Goal: Information Seeking & Learning: Learn about a topic

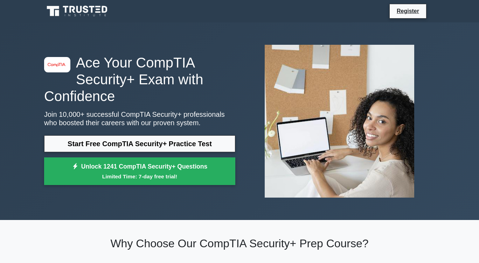
click at [155, 144] on link "Start Free CompTIA Security+ Practice Test" at bounding box center [139, 143] width 191 height 17
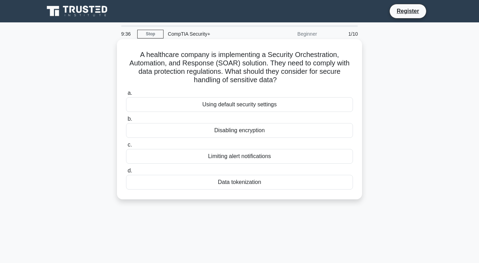
click at [261, 105] on div "Using default security settings" at bounding box center [239, 104] width 227 height 15
click at [126, 96] on input "a. Using default security settings" at bounding box center [126, 93] width 0 height 5
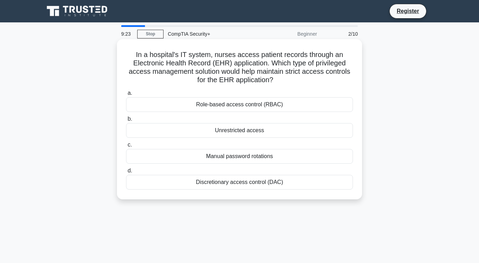
click at [271, 106] on div "Role-based access control (RBAC)" at bounding box center [239, 104] width 227 height 15
click at [126, 96] on input "a. Role-based access control (RBAC)" at bounding box center [126, 93] width 0 height 5
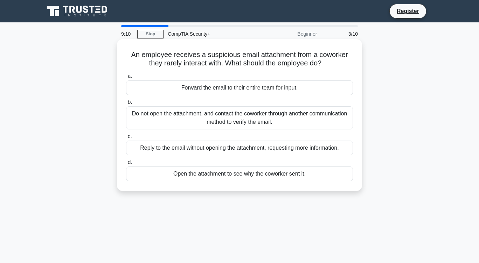
click at [240, 121] on div "Do not open the attachment, and contact the coworker through another communicat…" at bounding box center [239, 117] width 227 height 23
click at [126, 105] on input "b. Do not open the attachment, and contact the coworker through another communi…" at bounding box center [126, 102] width 0 height 5
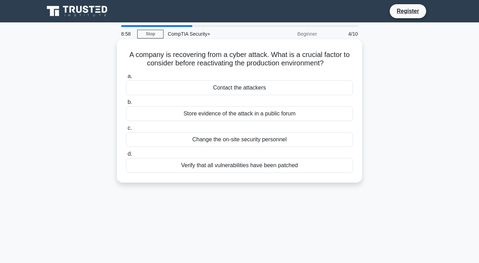
click at [241, 167] on div "Verify that all vulnerabilities have been patched" at bounding box center [239, 165] width 227 height 15
click at [126, 156] on input "d. Verify that all vulnerabilities have been patched" at bounding box center [126, 154] width 0 height 5
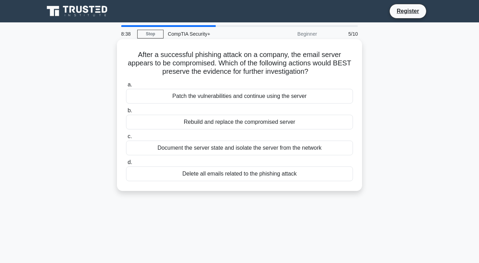
click at [242, 149] on div "Document the server state and isolate the server from the network" at bounding box center [239, 148] width 227 height 15
click at [126, 139] on input "c. Document the server state and isolate the server from the network" at bounding box center [126, 136] width 0 height 5
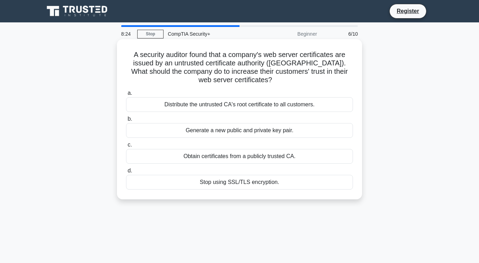
click at [234, 131] on div "Generate a new public and private key pair." at bounding box center [239, 130] width 227 height 15
click at [126, 121] on input "b. Generate a new public and private key pair." at bounding box center [126, 119] width 0 height 5
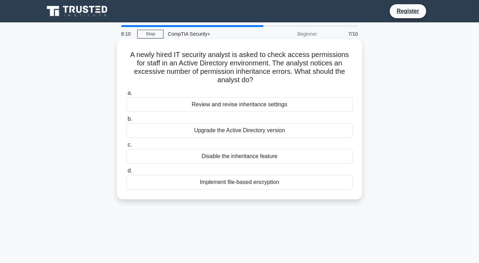
click at [243, 97] on div "Review and revise inheritance settings" at bounding box center [239, 104] width 227 height 15
click at [126, 96] on input "a. Review and revise inheritance settings" at bounding box center [126, 93] width 0 height 5
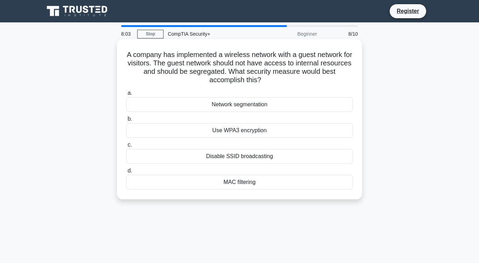
click at [237, 104] on div "Network segmentation" at bounding box center [239, 104] width 227 height 15
click at [126, 96] on input "a. Network segmentation" at bounding box center [126, 93] width 0 height 5
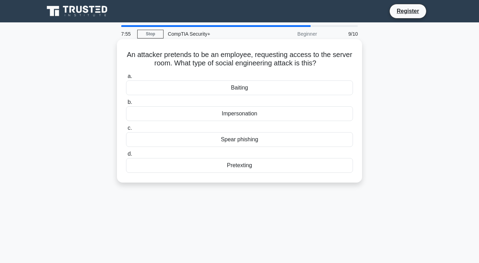
click at [237, 112] on div "Impersonation" at bounding box center [239, 113] width 227 height 15
click at [126, 105] on input "b. Impersonation" at bounding box center [126, 102] width 0 height 5
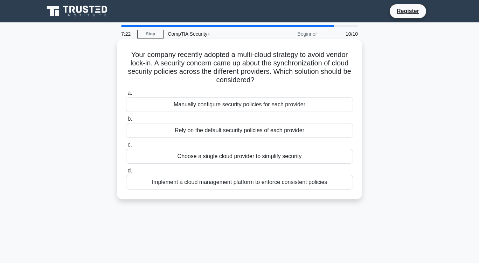
click at [226, 182] on div "Implement a cloud management platform to enforce consistent policies" at bounding box center [239, 182] width 227 height 15
click at [126, 173] on input "d. Implement a cloud management platform to enforce consistent policies" at bounding box center [126, 171] width 0 height 5
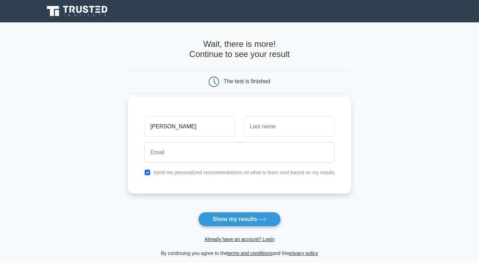
type input "Michael"
type input "c"
type input "McClelland"
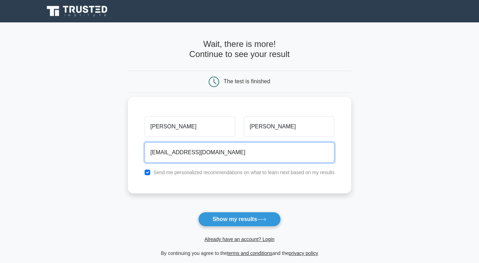
type input "burntoutzen@gmail.com"
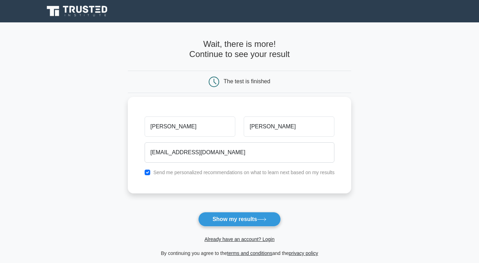
click at [198, 191] on div "Michael McClelland burntoutzen@gmail.com Send me personalized recommendations o…" at bounding box center [240, 145] width 224 height 97
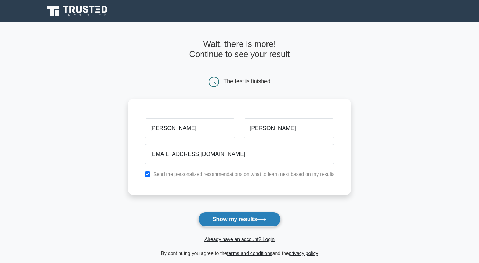
click at [241, 220] on button "Show my results" at bounding box center [239, 219] width 83 height 15
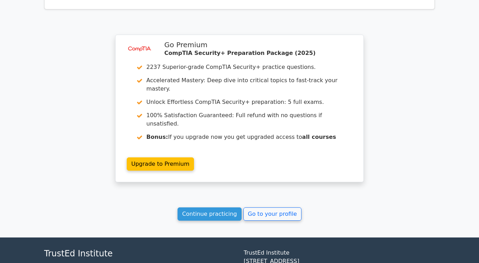
scroll to position [1063, 0]
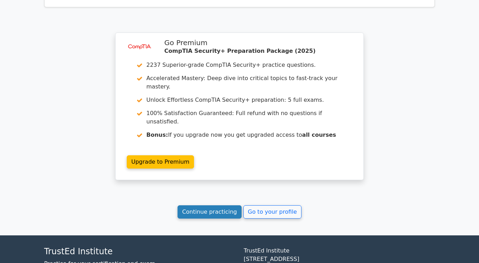
click at [213, 205] on link "Continue practicing" at bounding box center [209, 211] width 64 height 13
